Goal: Information Seeking & Learning: Learn about a topic

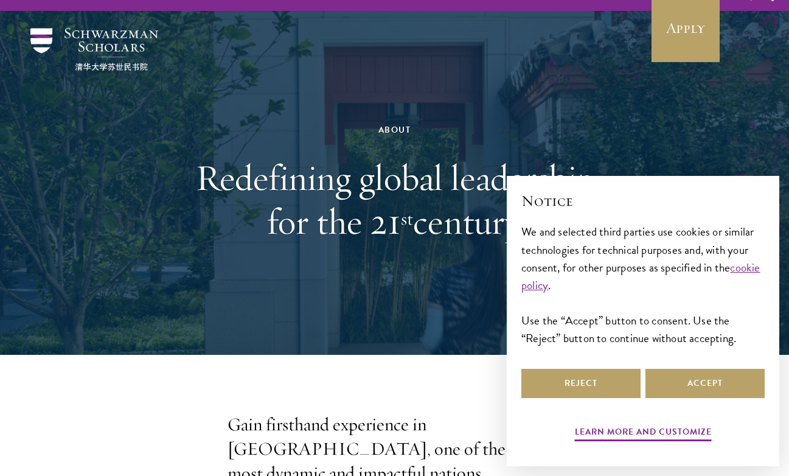
scroll to position [35, 0]
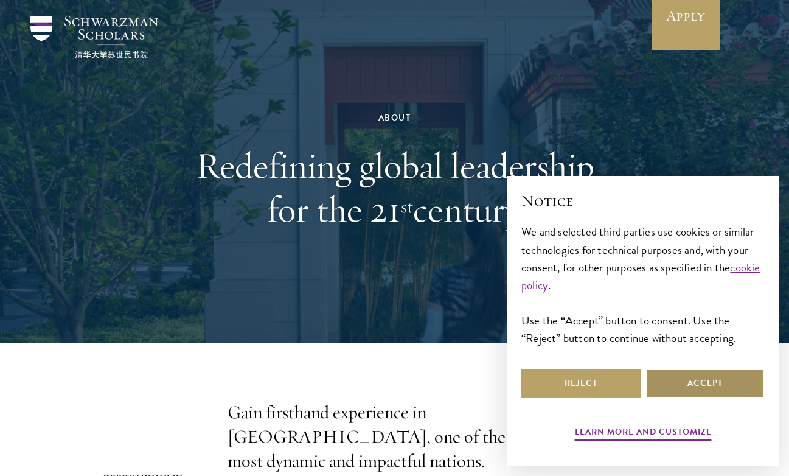
click at [709, 383] on button "Accept" at bounding box center [704, 383] width 119 height 29
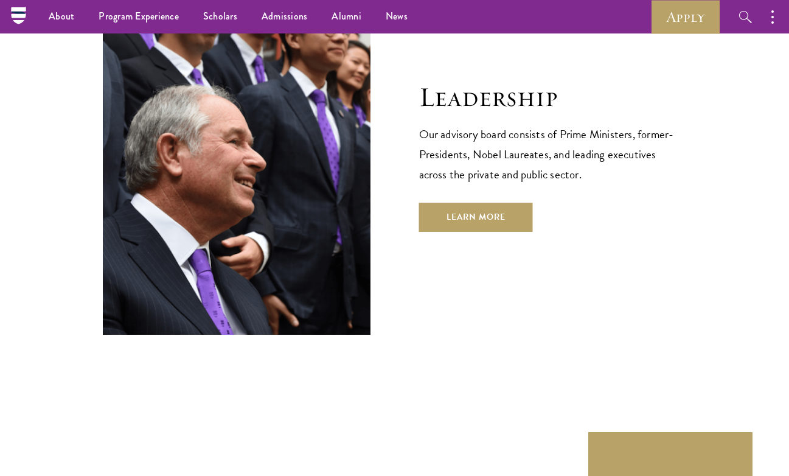
scroll to position [4217, 0]
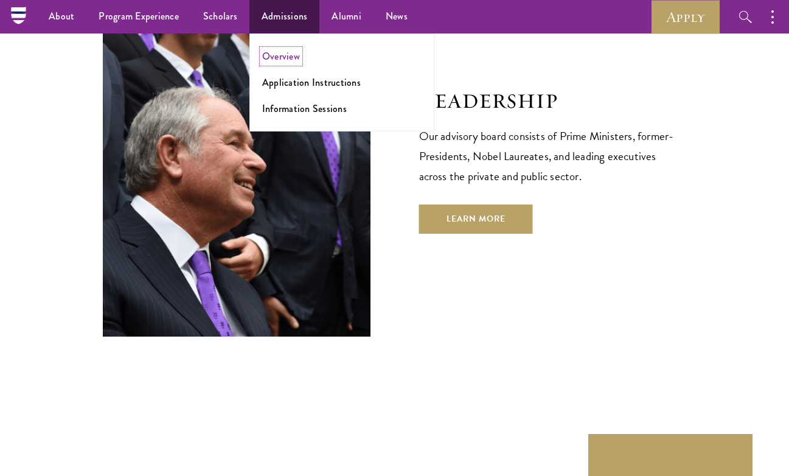
click at [283, 54] on link "Overview" at bounding box center [281, 56] width 38 height 14
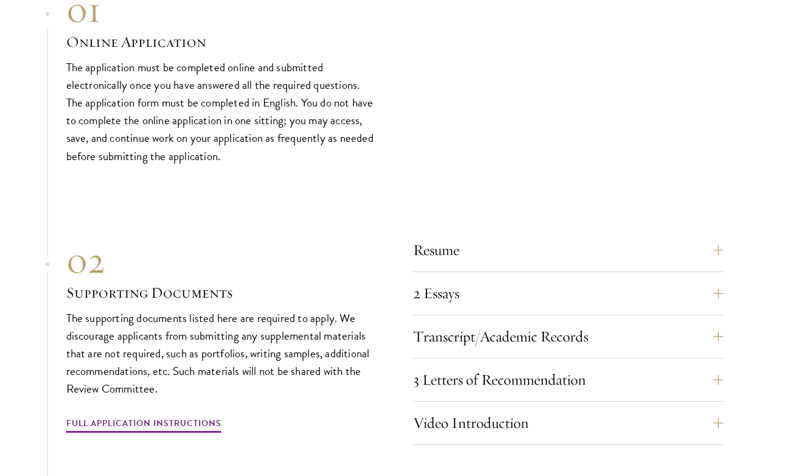
scroll to position [3798, 0]
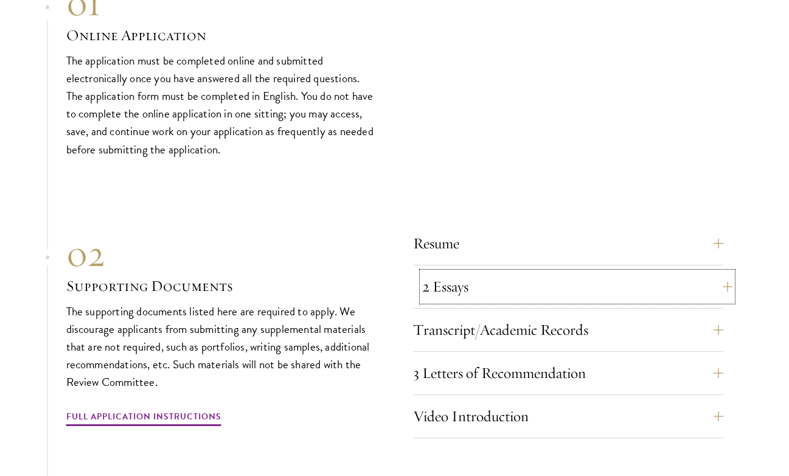
click at [501, 293] on button "2 Essays" at bounding box center [577, 286] width 310 height 29
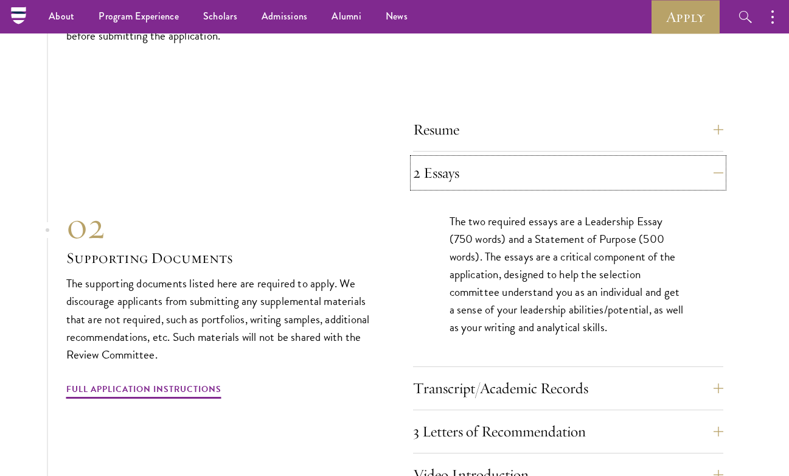
scroll to position [3911, 0]
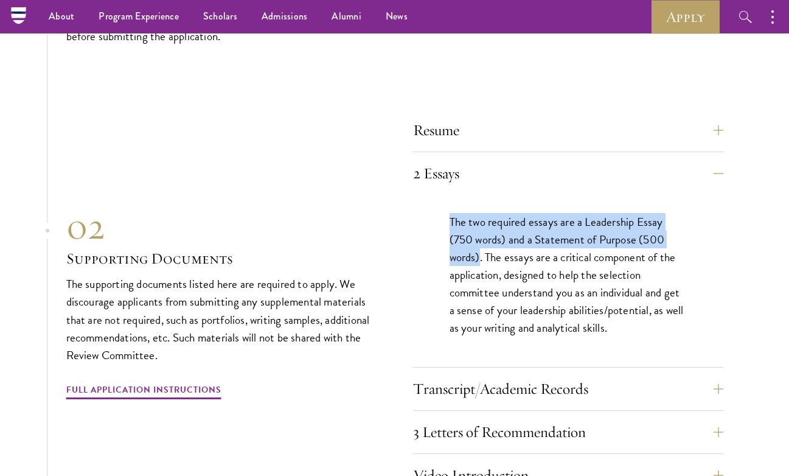
drag, startPoint x: 449, startPoint y: 212, endPoint x: 480, endPoint y: 251, distance: 49.8
click at [480, 251] on p "The two required essays are a Leadership Essay (750 words) and a Statement of P…" at bounding box center [568, 274] width 237 height 123
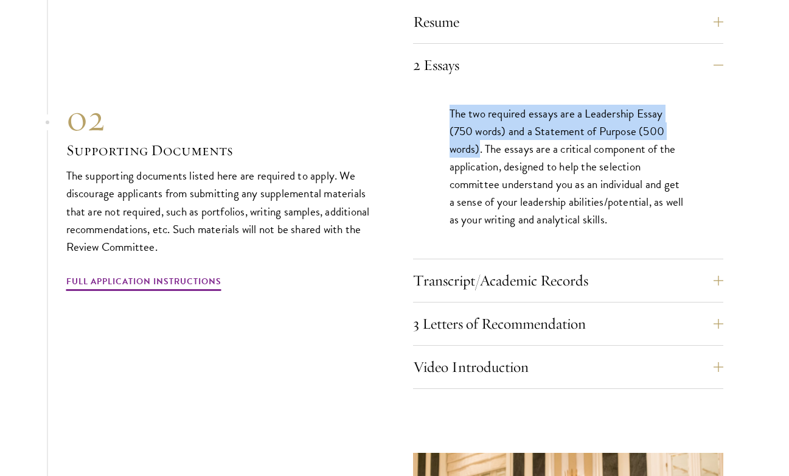
scroll to position [4021, 0]
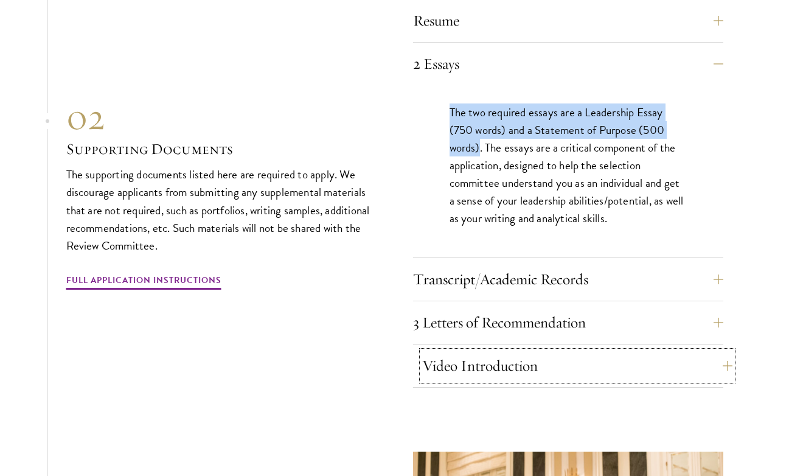
click at [466, 367] on button "Video Introduction" at bounding box center [577, 365] width 310 height 29
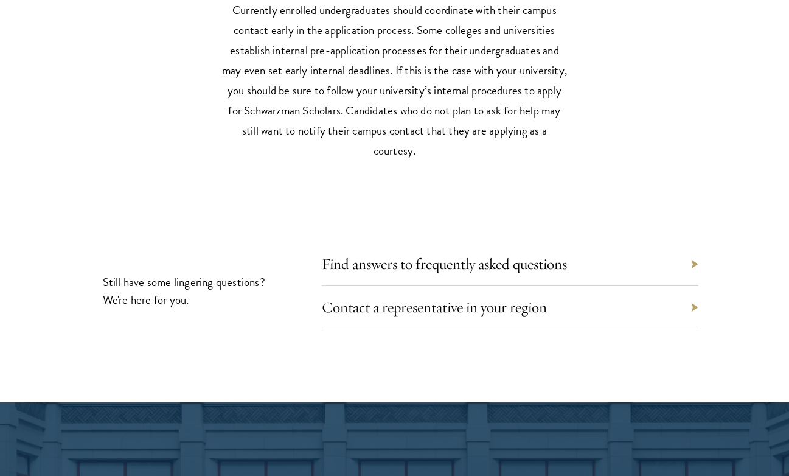
scroll to position [5656, 0]
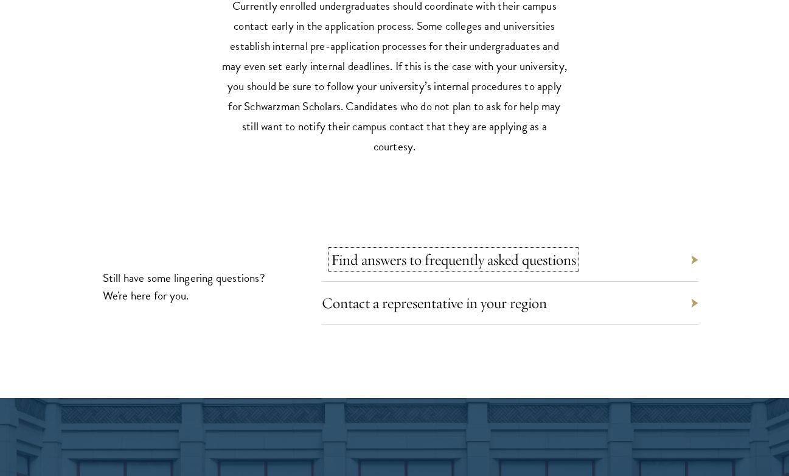
click at [418, 259] on link "Find answers to frequently asked questions" at bounding box center [453, 259] width 245 height 19
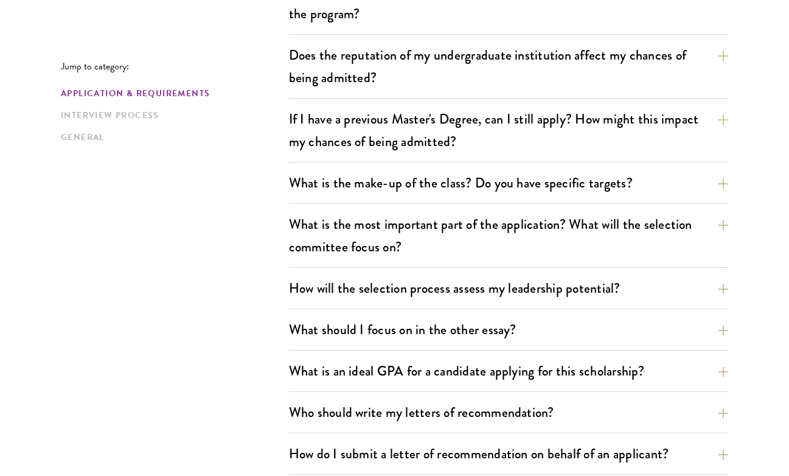
scroll to position [523, 0]
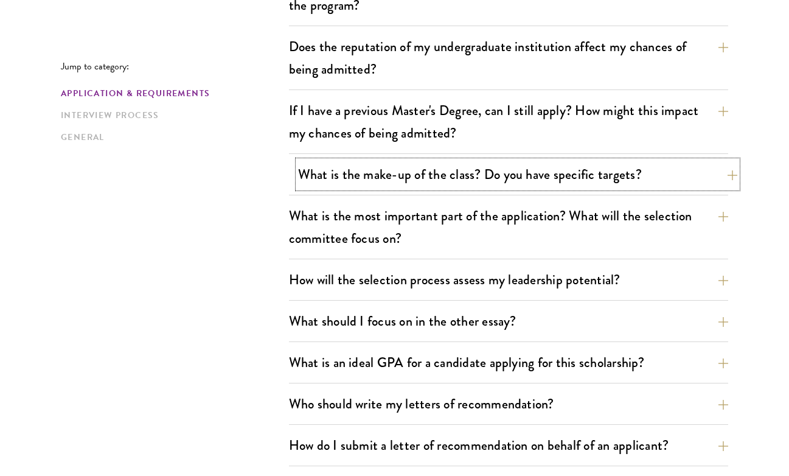
click at [462, 175] on button "What is the make-up of the class? Do you have specific targets?" at bounding box center [517, 174] width 439 height 27
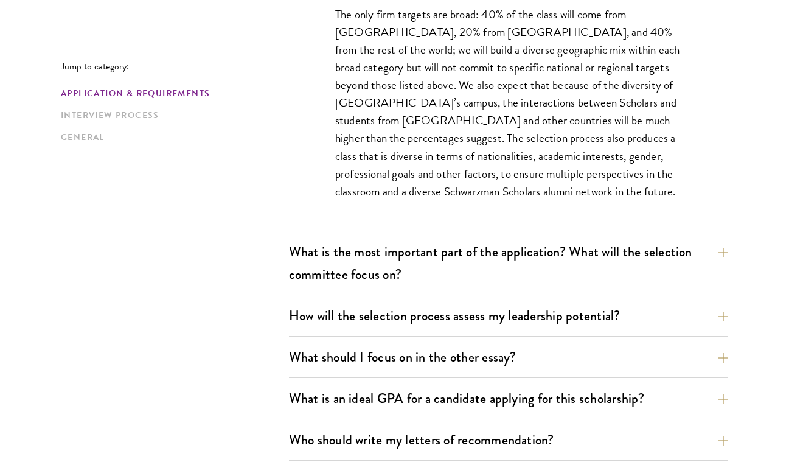
scroll to position [734, 0]
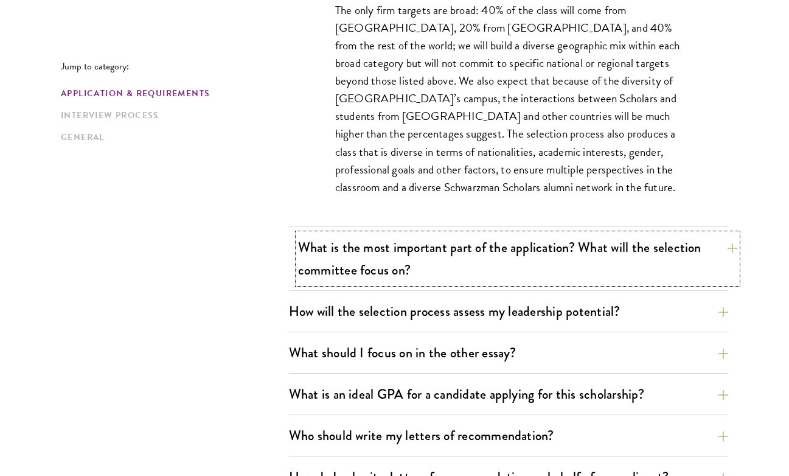
click at [331, 254] on button "What is the most important part of the application? What will the selection com…" at bounding box center [517, 259] width 439 height 50
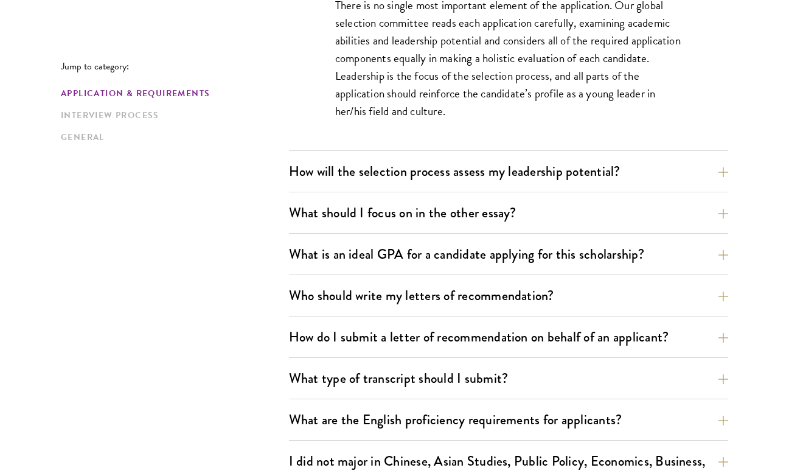
scroll to position [804, 0]
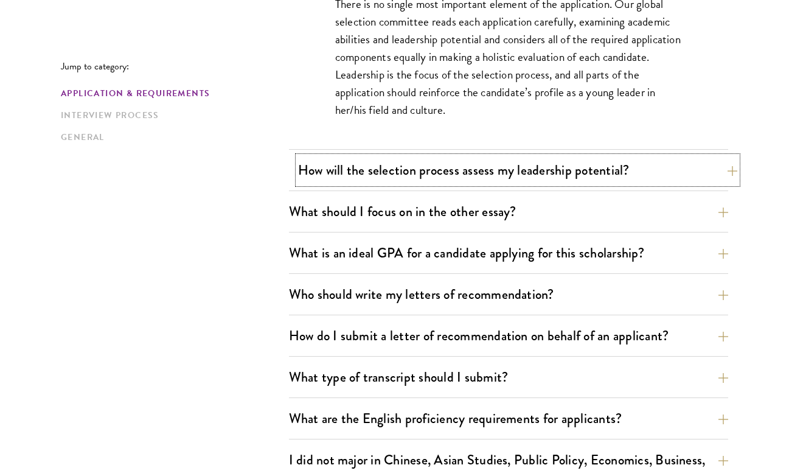
click at [367, 173] on button "How will the selection process assess my leadership potential?" at bounding box center [517, 169] width 439 height 27
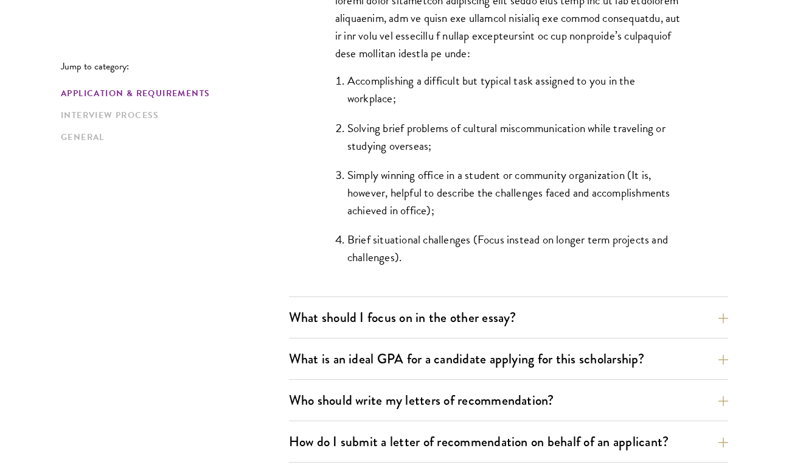
scroll to position [1181, 0]
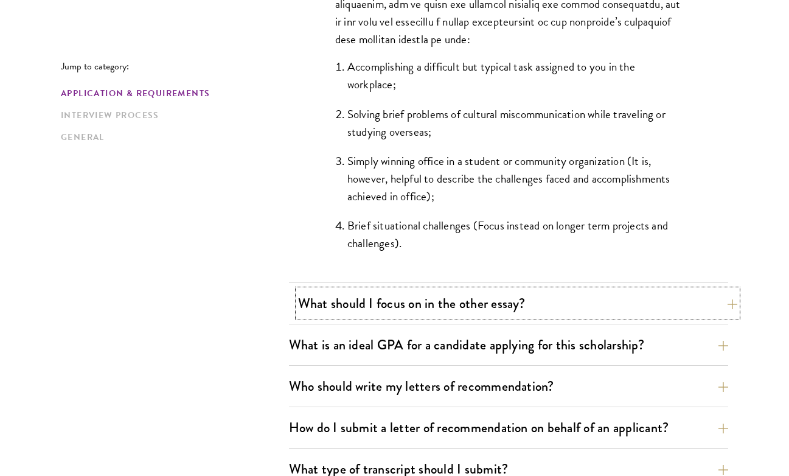
click at [328, 305] on button "What should I focus on in the other essay?" at bounding box center [517, 303] width 439 height 27
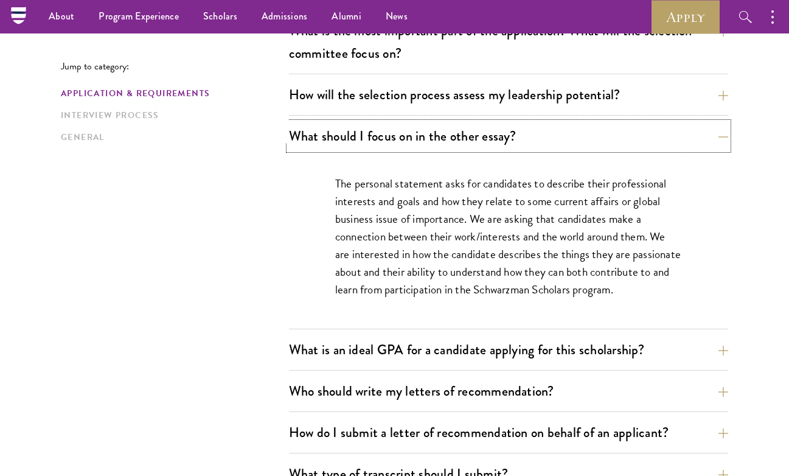
scroll to position [703, 0]
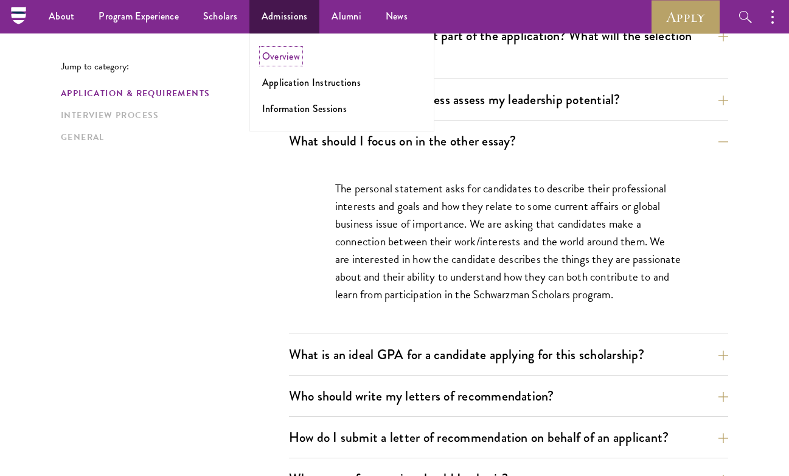
click at [286, 61] on link "Overview" at bounding box center [281, 56] width 38 height 14
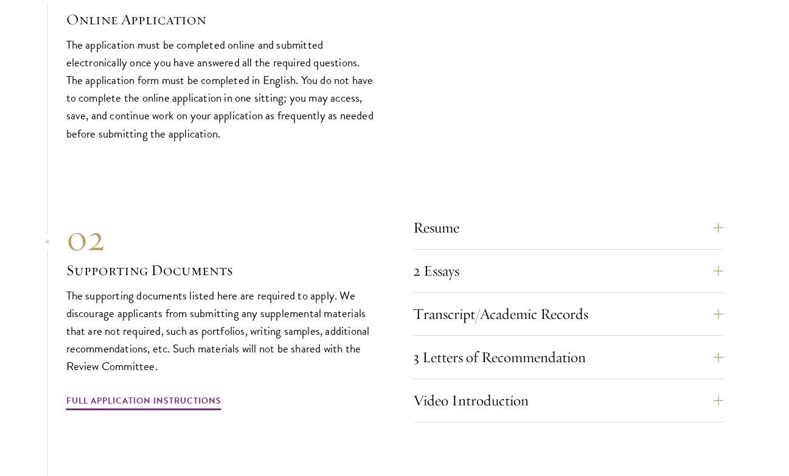
scroll to position [3815, 0]
click at [495, 266] on button "2 Essays" at bounding box center [577, 269] width 310 height 29
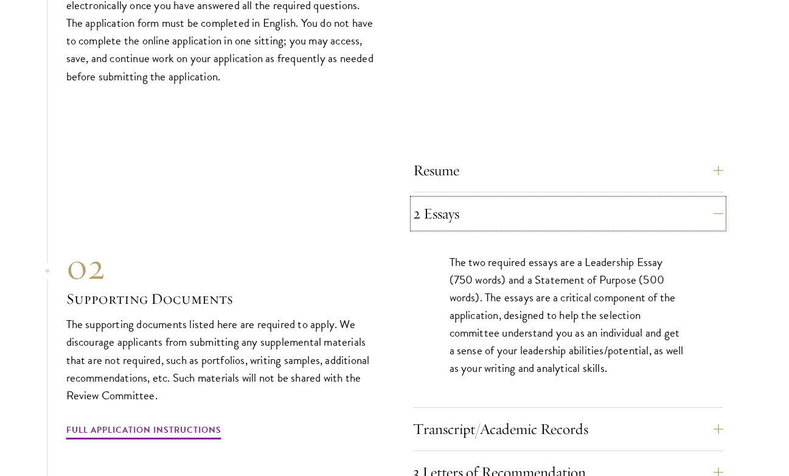
scroll to position [3874, 0]
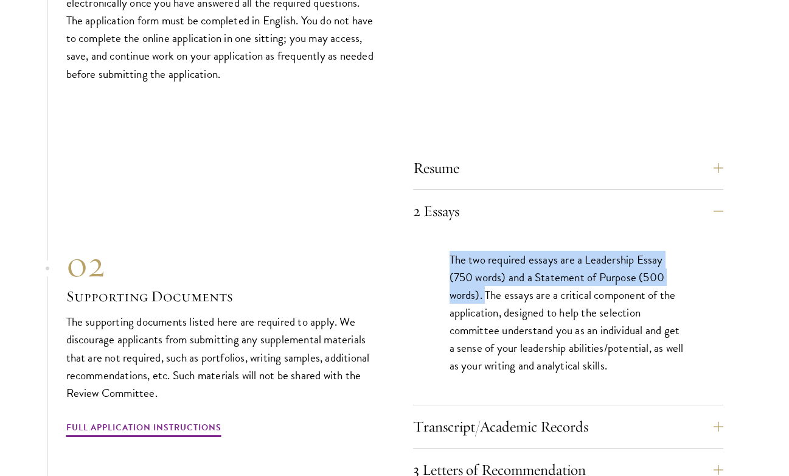
drag, startPoint x: 449, startPoint y: 250, endPoint x: 485, endPoint y: 287, distance: 51.6
click at [485, 287] on p "The two required essays are a Leadership Essay (750 words) and a Statement of P…" at bounding box center [568, 312] width 237 height 123
copy p "The two required essays are a Leadership Essay (750 words) and a Statement of P…"
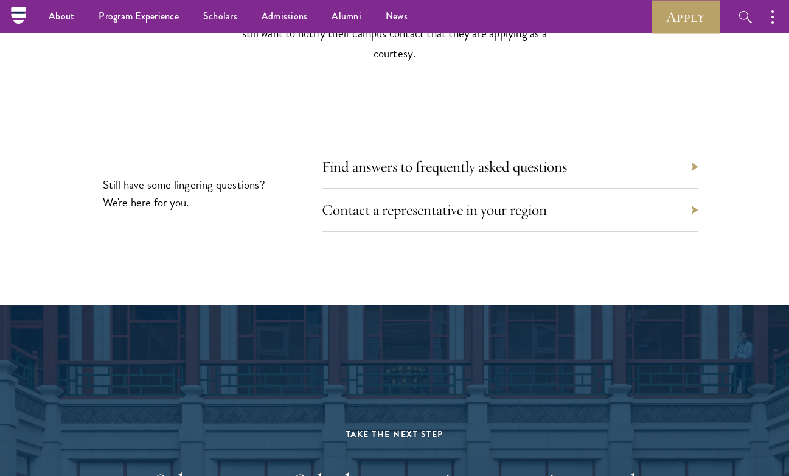
scroll to position [5764, 0]
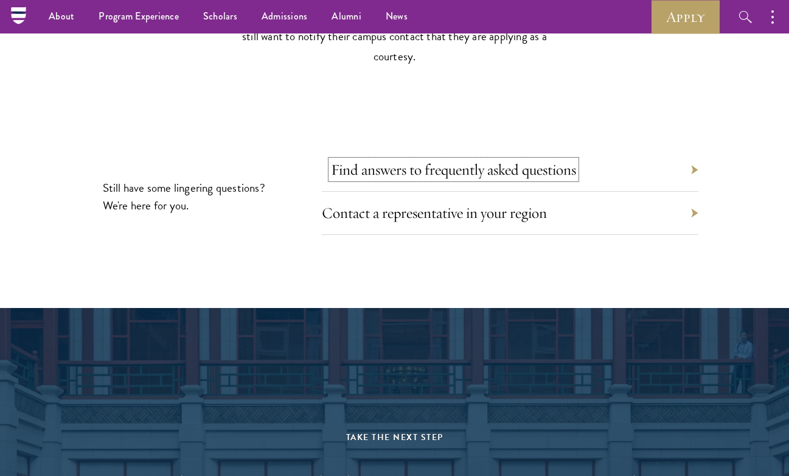
click at [397, 160] on link "Find answers to frequently asked questions" at bounding box center [453, 169] width 245 height 19
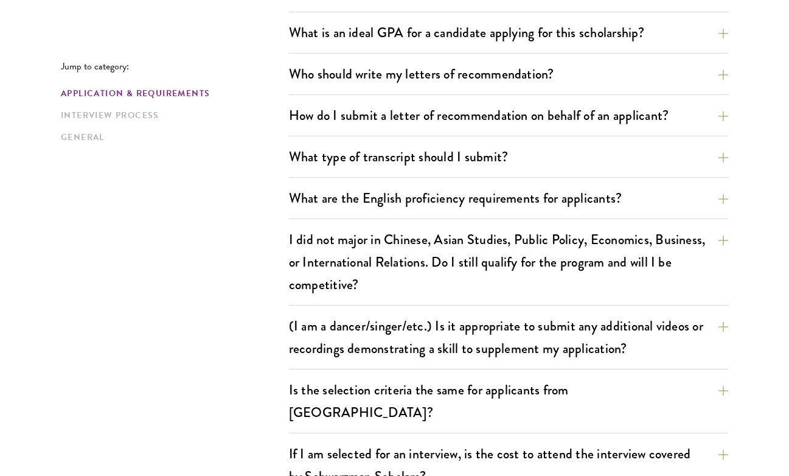
scroll to position [852, 0]
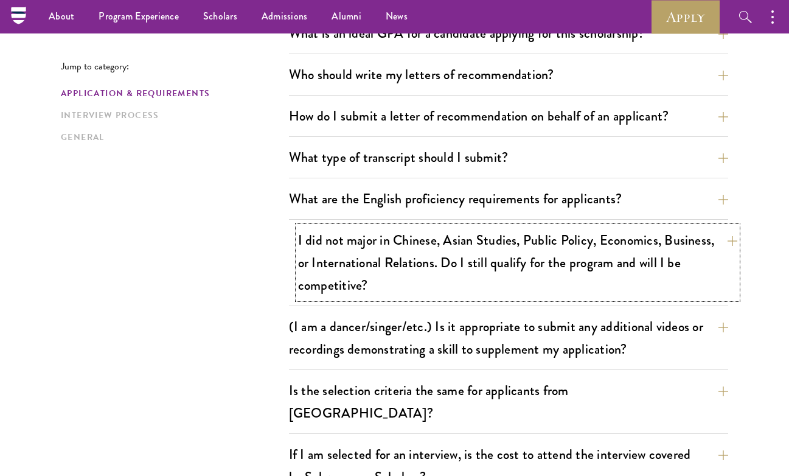
click at [351, 268] on button "I did not major in Chinese, Asian Studies, Public Policy, Economics, Business, …" at bounding box center [517, 262] width 439 height 72
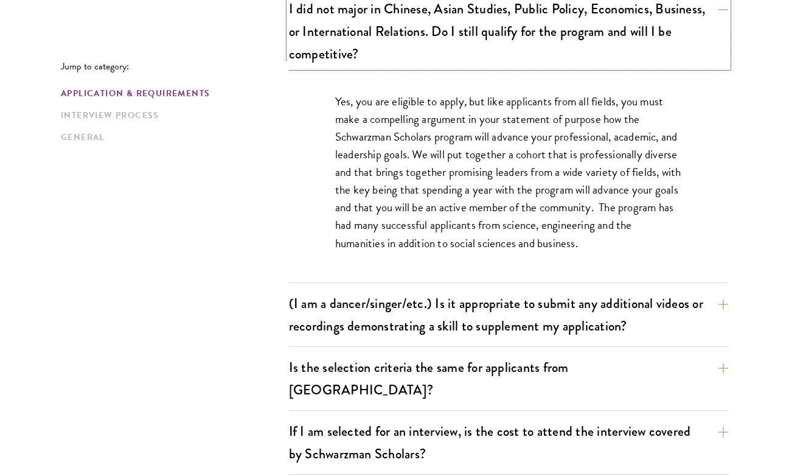
scroll to position [1086, 0]
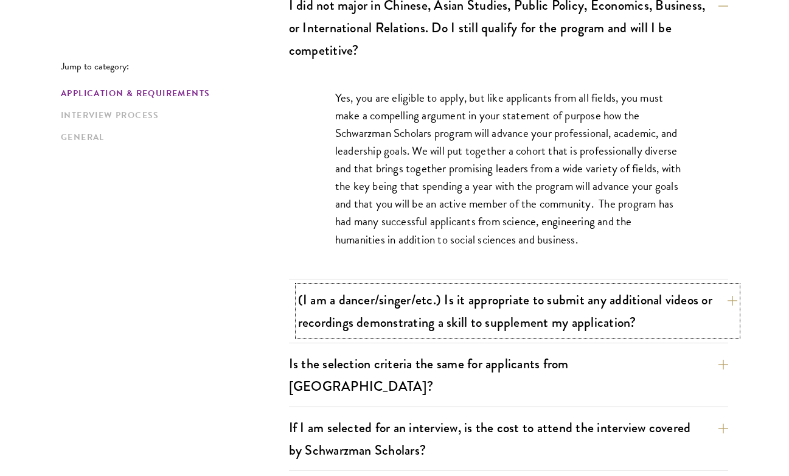
click at [382, 302] on button "(I am a dancer/singer/etc.) Is it appropriate to submit any additional videos o…" at bounding box center [517, 311] width 439 height 50
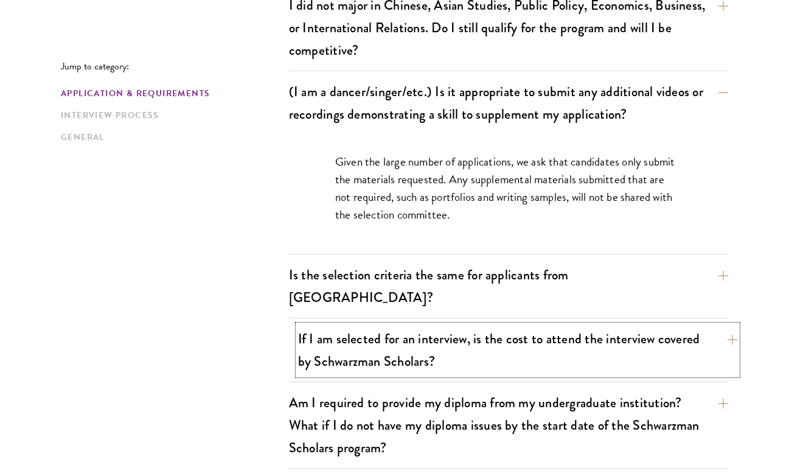
click at [302, 334] on button "If I am selected for an interview, is the cost to attend the interview covered …" at bounding box center [517, 350] width 439 height 50
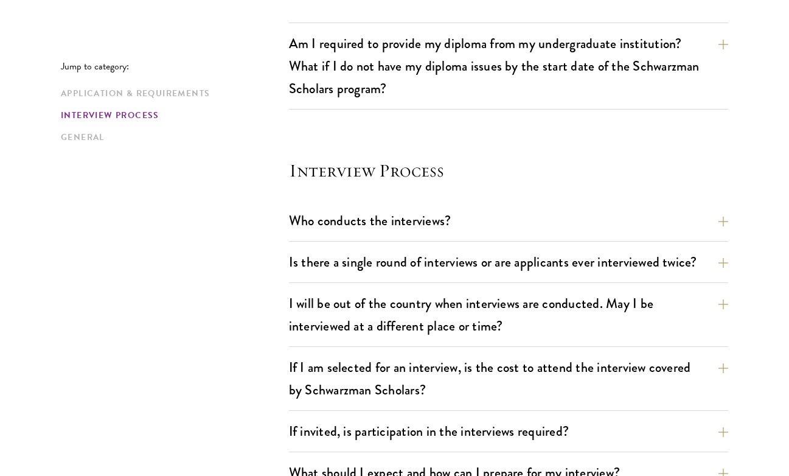
scroll to position [1412, 0]
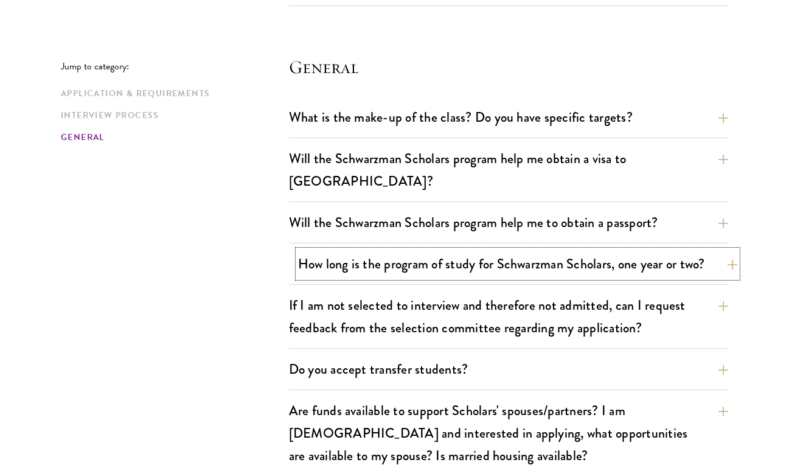
click at [323, 250] on button "How long is the program of study for Schwarzman Scholars, one year or two?" at bounding box center [517, 263] width 439 height 27
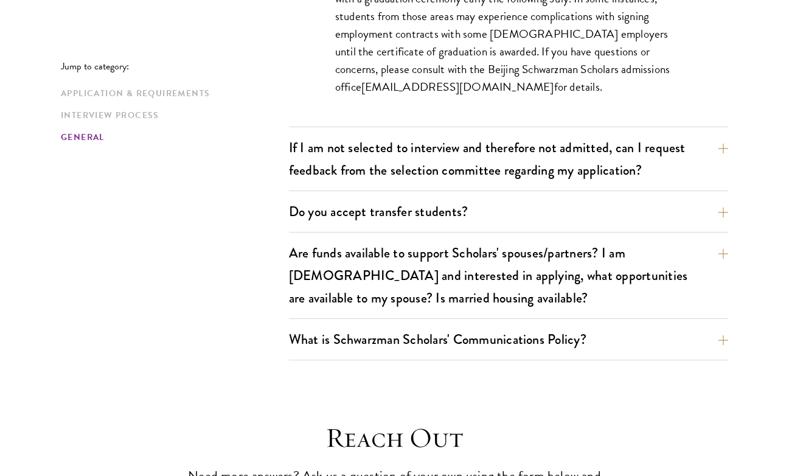
scroll to position [2162, 0]
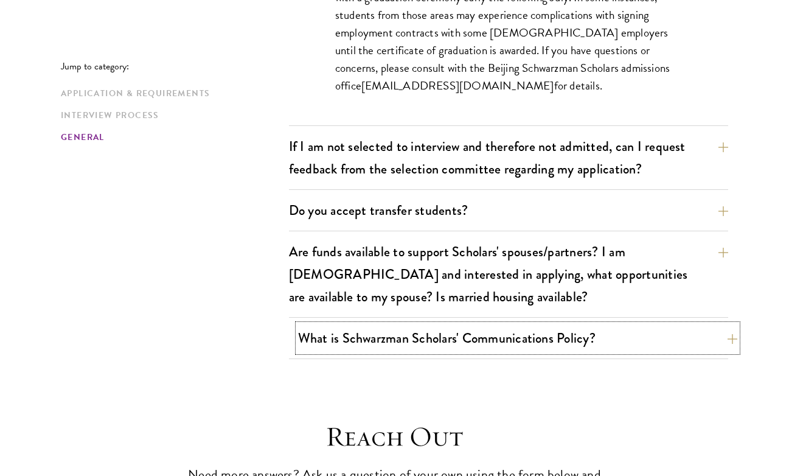
click at [329, 324] on button "What is Schwarzman Scholars' Communications Policy?" at bounding box center [517, 337] width 439 height 27
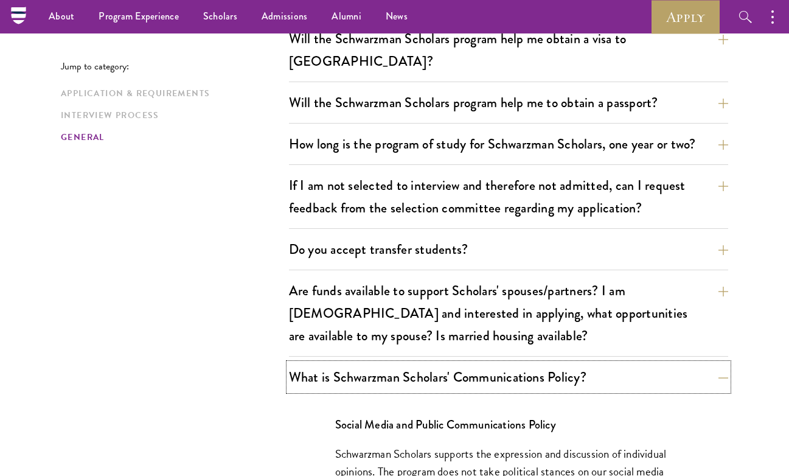
scroll to position [1917, 0]
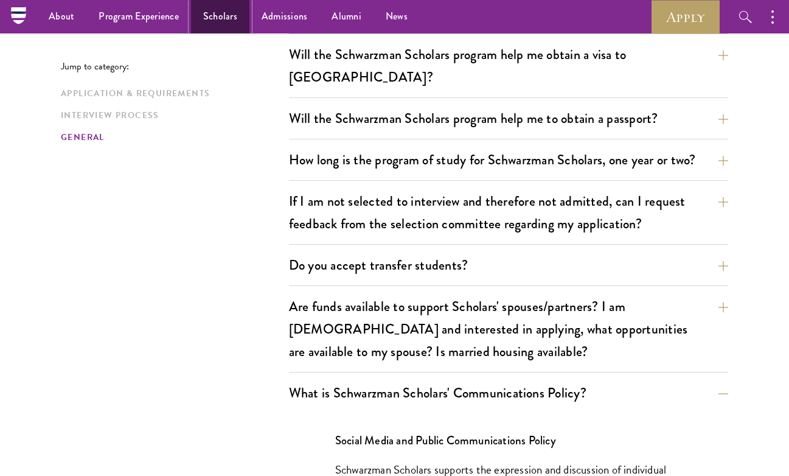
click at [222, 13] on link "Scholars" at bounding box center [220, 16] width 58 height 33
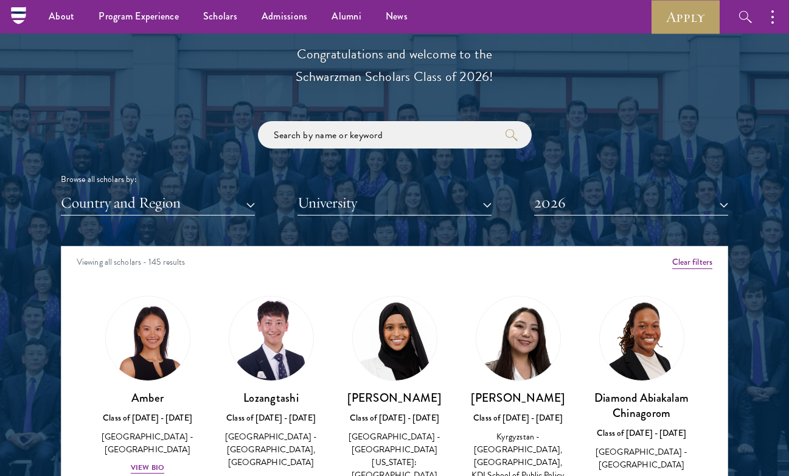
scroll to position [1322, 0]
